Goal: Transaction & Acquisition: Purchase product/service

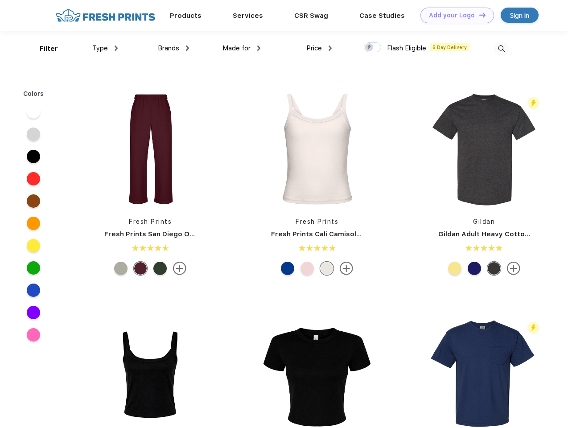
scroll to position [0, 0]
click at [454, 15] on link "Add your Logo Design Tool" at bounding box center [458, 16] width 74 height 16
click at [0, 0] on div "Design Tool" at bounding box center [0, 0] width 0 height 0
click at [479, 15] on link "Add your Logo Design Tool" at bounding box center [458, 16] width 74 height 16
click at [43, 49] on div "Filter" at bounding box center [49, 49] width 18 height 10
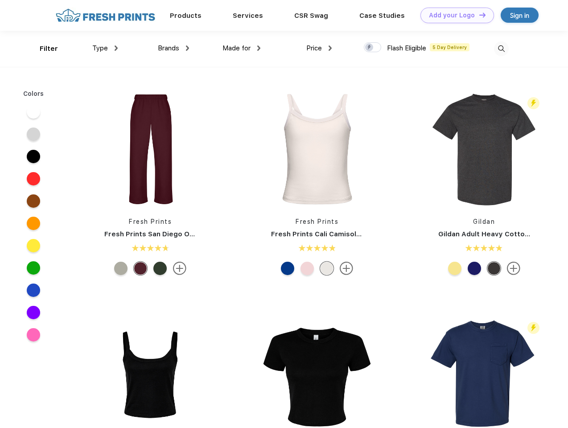
click at [105, 48] on span "Type" at bounding box center [100, 48] width 16 height 8
click at [174, 48] on span "Brands" at bounding box center [168, 48] width 21 height 8
click at [242, 48] on span "Made for" at bounding box center [237, 48] width 28 height 8
click at [319, 48] on span "Price" at bounding box center [315, 48] width 16 height 8
click at [373, 48] on div at bounding box center [372, 47] width 17 height 10
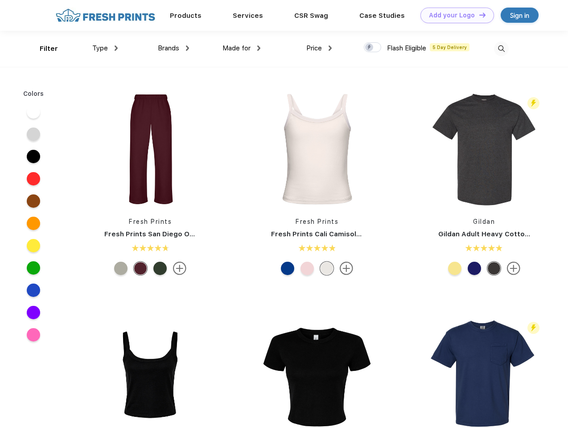
click at [370, 48] on input "checkbox" at bounding box center [367, 45] width 6 height 6
click at [501, 49] on img at bounding box center [501, 48] width 15 height 15
